Goal: Find specific page/section: Find specific page/section

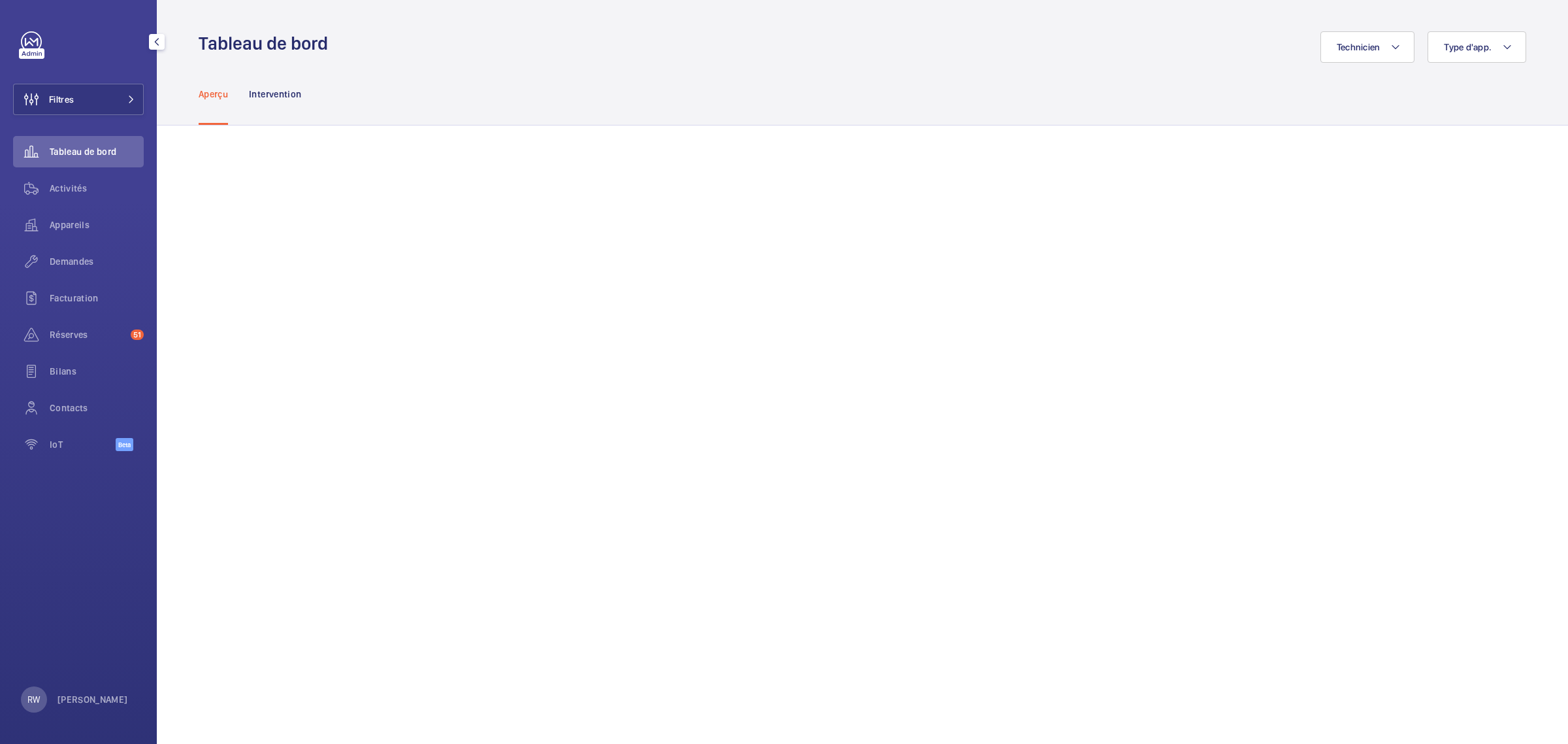
click at [37, 34] on link at bounding box center [31, 41] width 21 height 21
click at [1489, 47] on span "Type d'app." at bounding box center [1468, 47] width 48 height 11
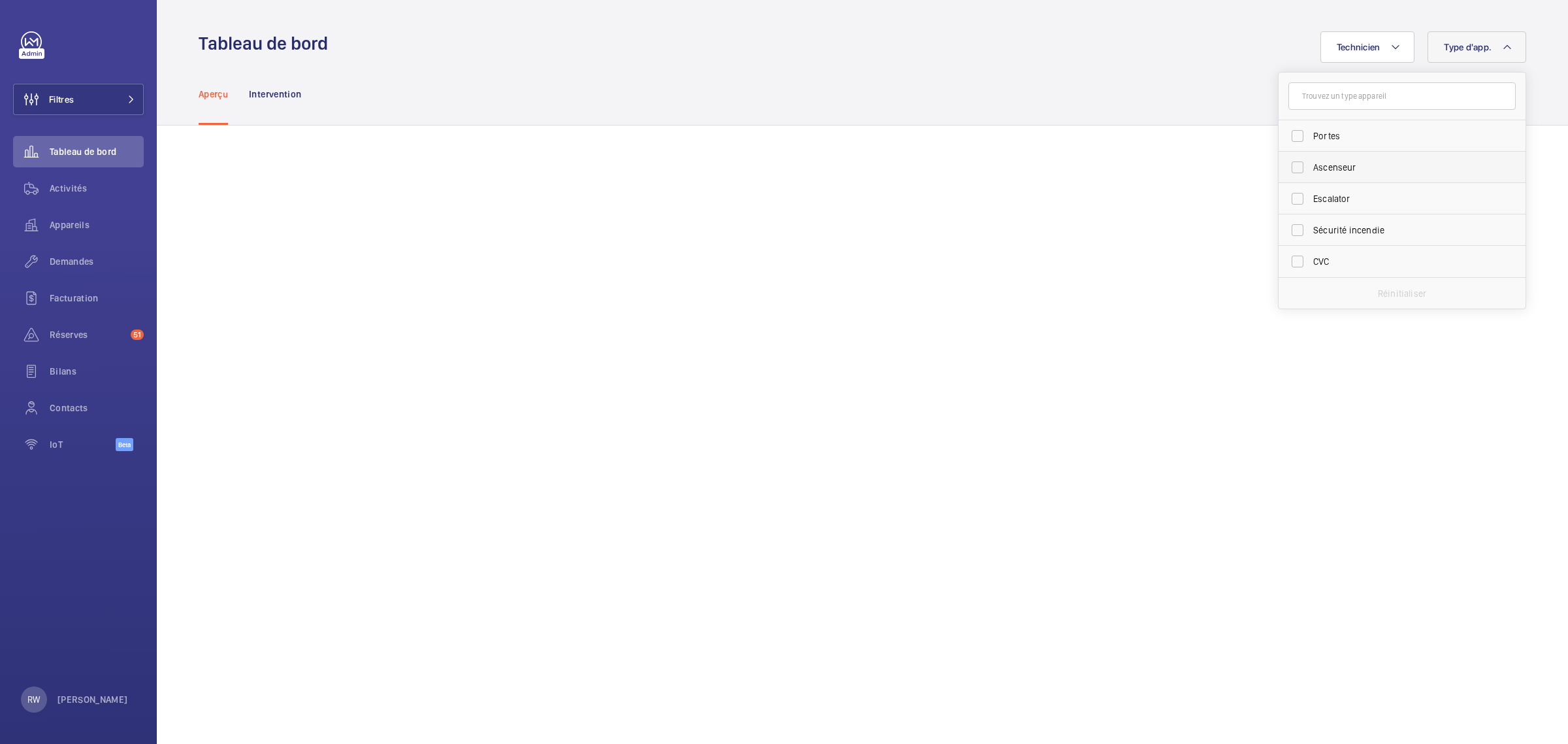
click at [1284, 165] on label "Ascenseur" at bounding box center [1392, 167] width 227 height 31
click at [1284, 165] on input "Ascenseur" at bounding box center [1297, 167] width 26 height 26
checkbox input "true"
click at [1040, 91] on div "Aperçu Intervention" at bounding box center [862, 93] width 1327 height 62
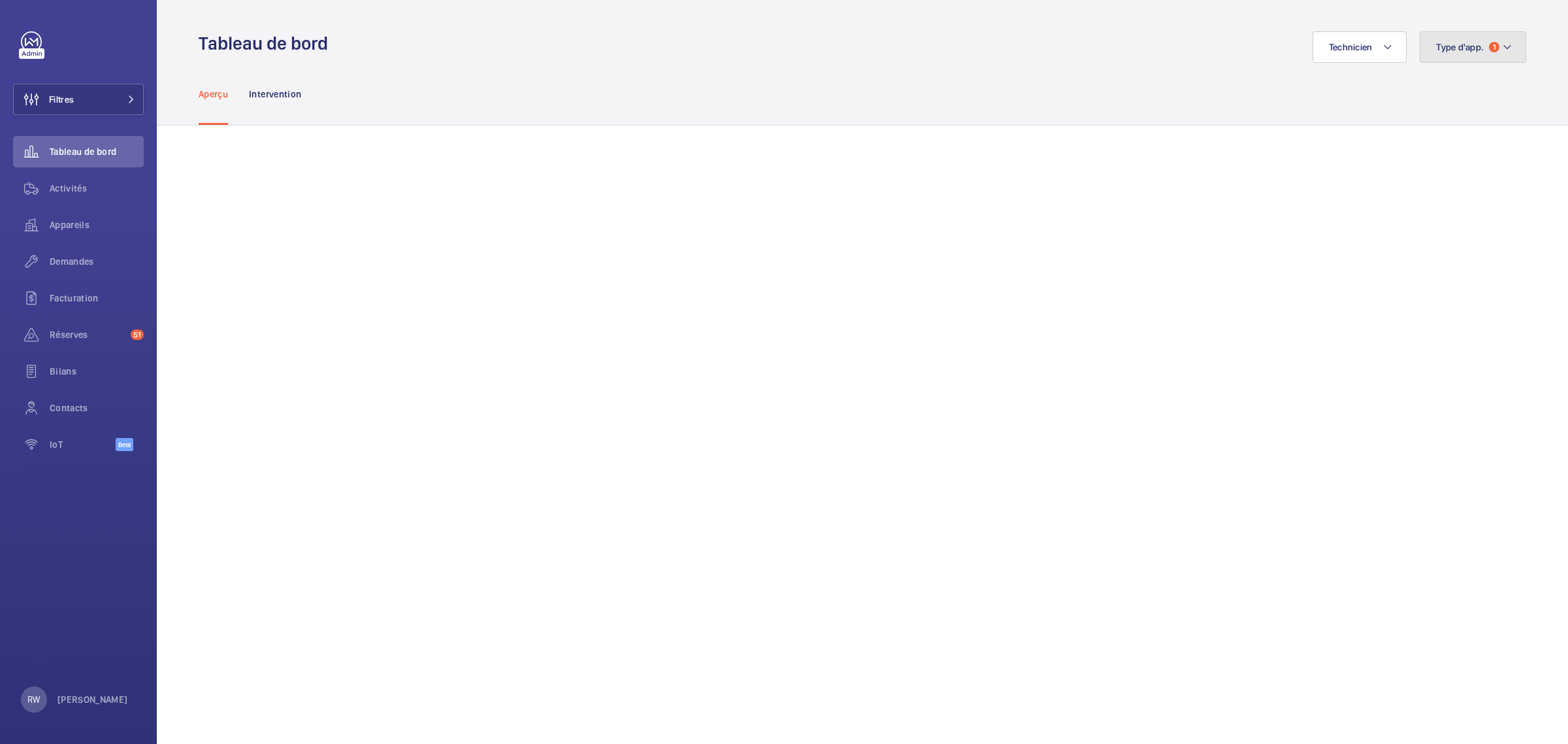
click at [1453, 51] on span "Type d'app." at bounding box center [1460, 47] width 48 height 11
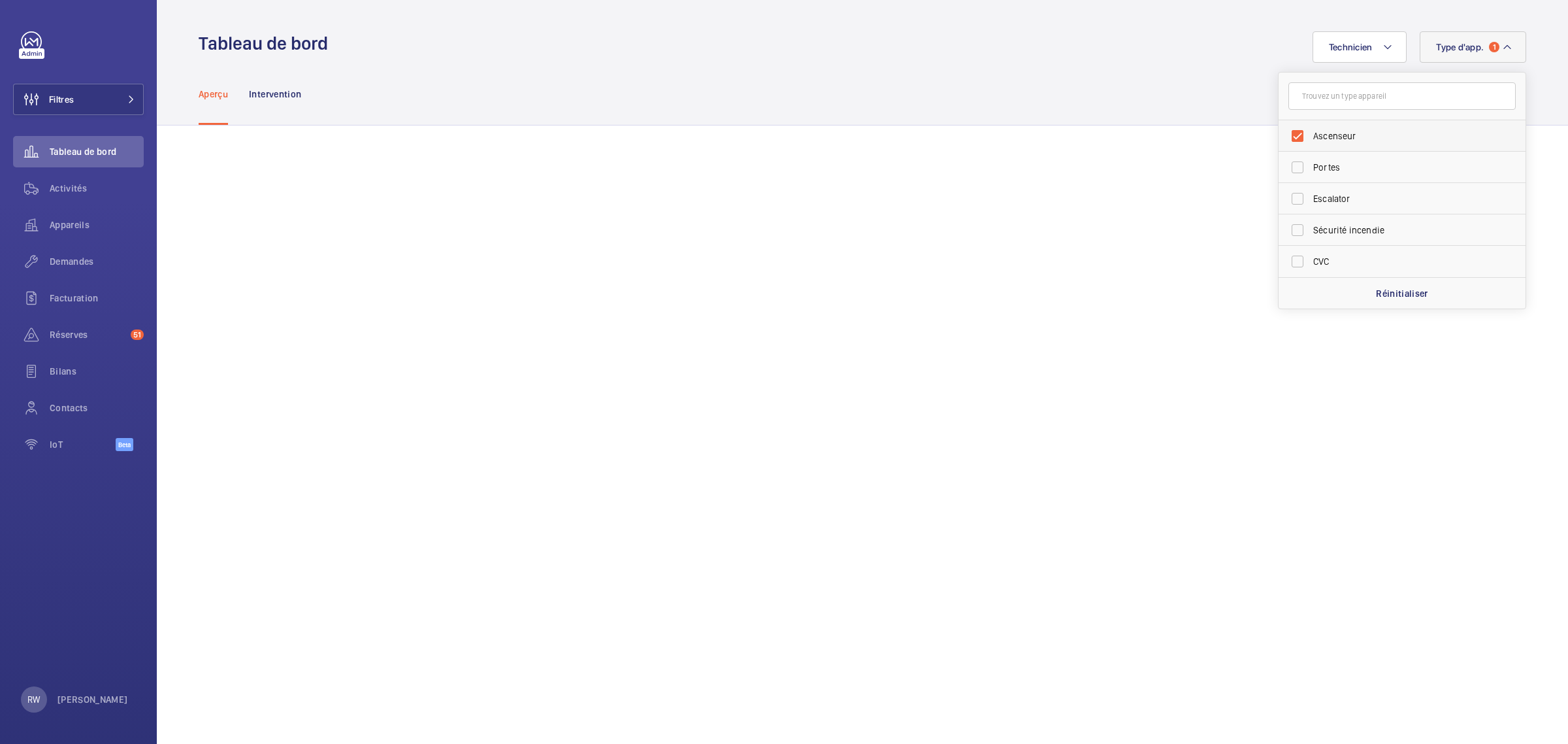
click at [1281, 135] on label "Ascenseur" at bounding box center [1392, 135] width 227 height 31
click at [1284, 135] on input "Ascenseur" at bounding box center [1297, 135] width 26 height 26
checkbox input "false"
click at [1281, 165] on label "Portes" at bounding box center [1392, 167] width 227 height 31
click at [1284, 165] on input "Portes" at bounding box center [1297, 167] width 26 height 26
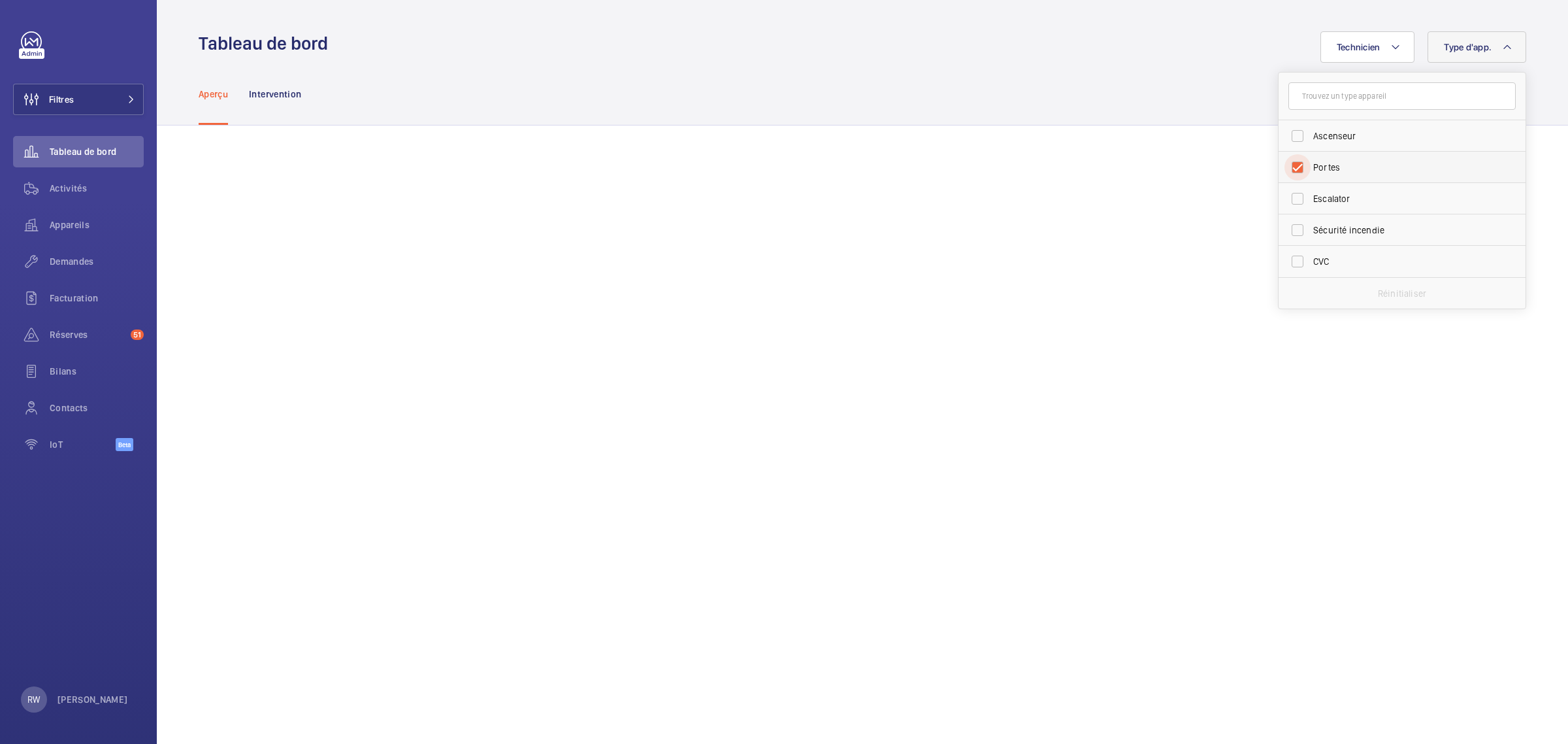
checkbox input "true"
click at [1111, 90] on div "Aperçu Intervention" at bounding box center [862, 93] width 1327 height 62
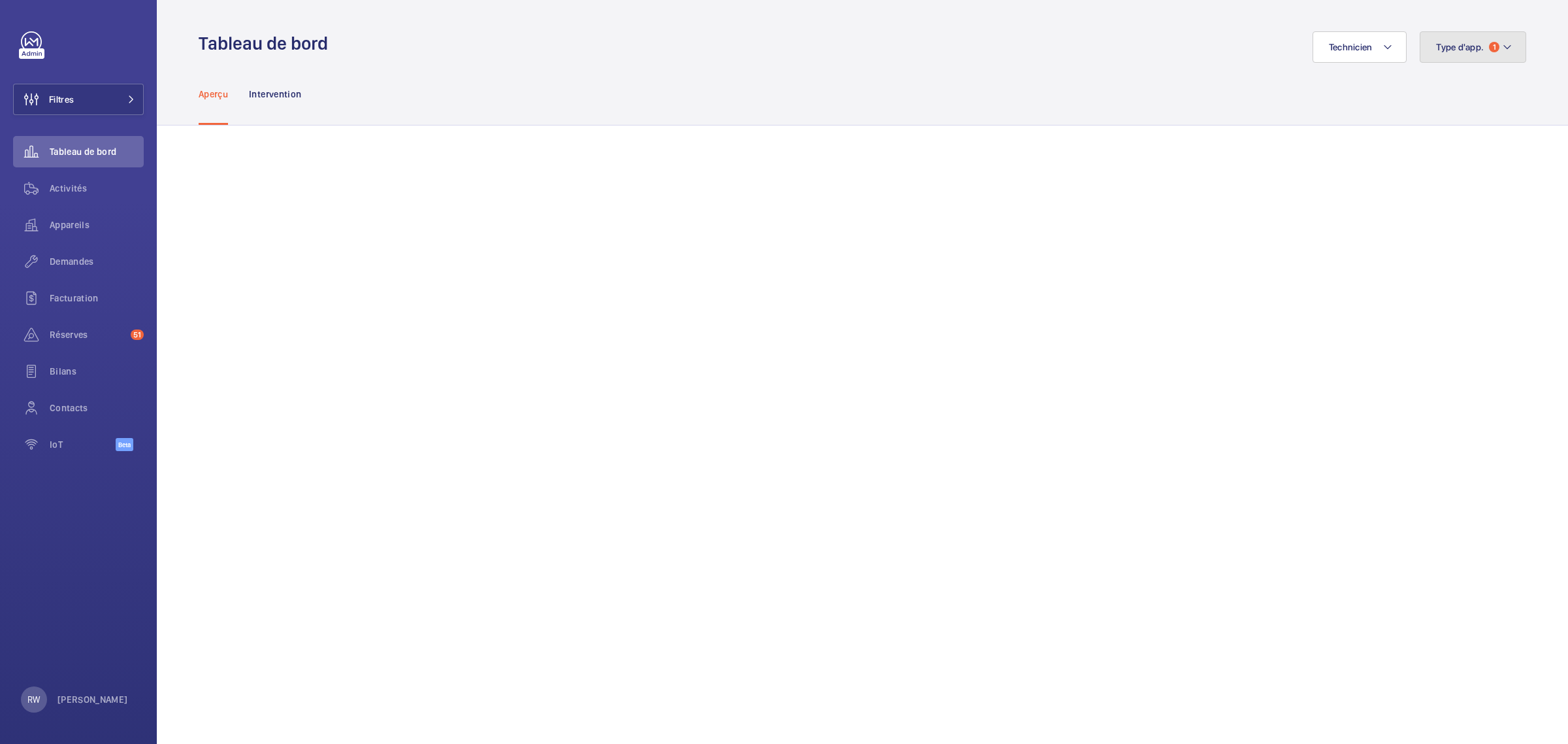
click at [1462, 49] on span "Type d'app." at bounding box center [1460, 47] width 48 height 11
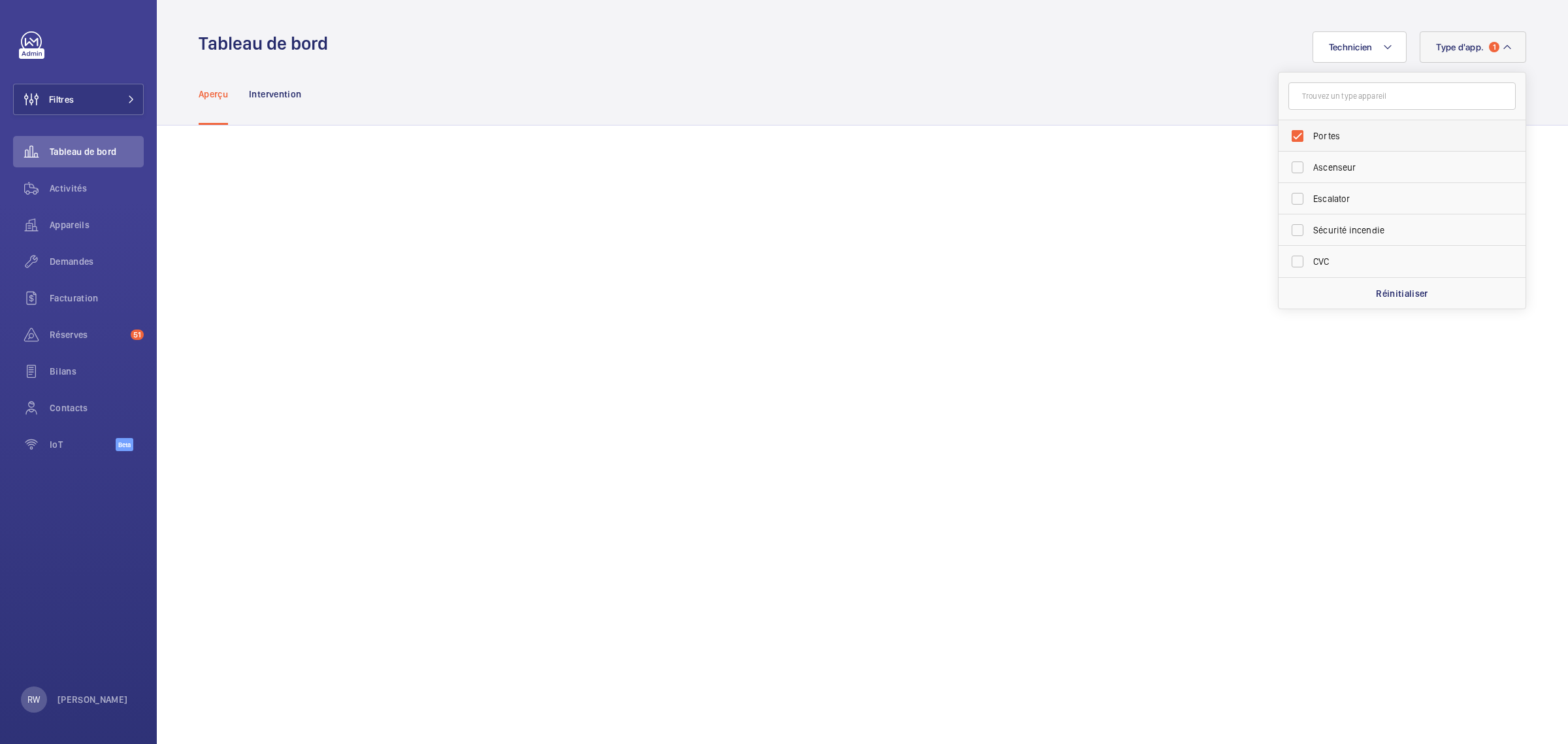
click at [1283, 132] on label "Portes" at bounding box center [1392, 135] width 227 height 31
click at [1284, 132] on input "Portes" at bounding box center [1297, 135] width 26 height 26
checkbox input "false"
click at [1069, 105] on div "Aperçu Intervention" at bounding box center [862, 93] width 1327 height 62
